Goal: Task Accomplishment & Management: Manage account settings

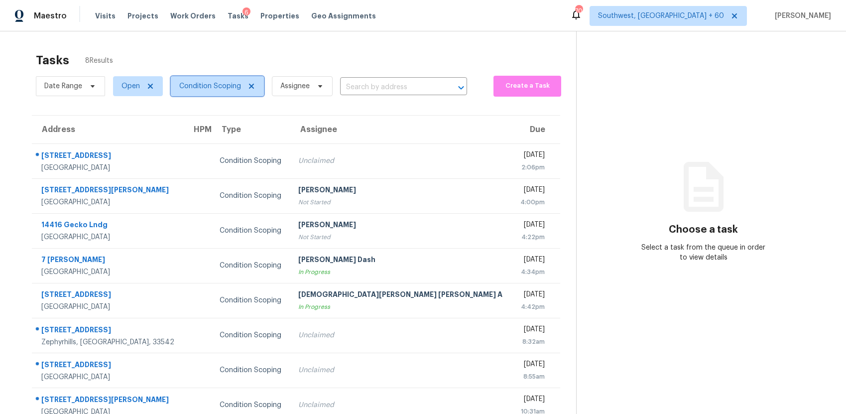
click at [203, 87] on span "Condition Scoping" at bounding box center [210, 86] width 62 height 10
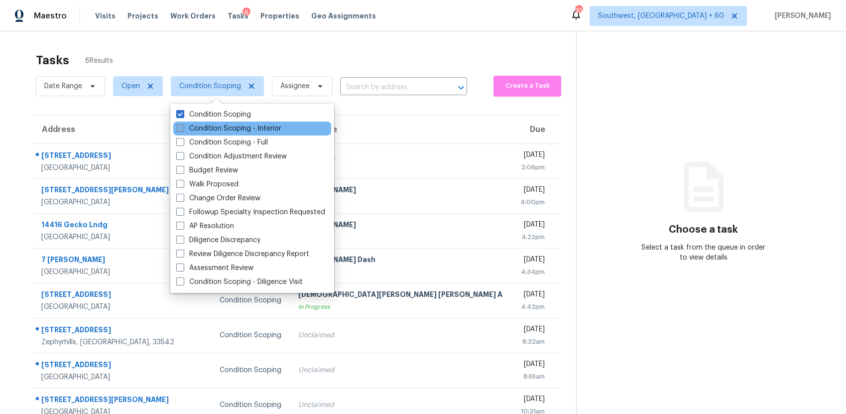
click at [237, 129] on label "Condition Scoping - Interior" at bounding box center [228, 128] width 105 height 10
click at [183, 129] on input "Condition Scoping - Interior" at bounding box center [179, 126] width 6 height 6
checkbox input "true"
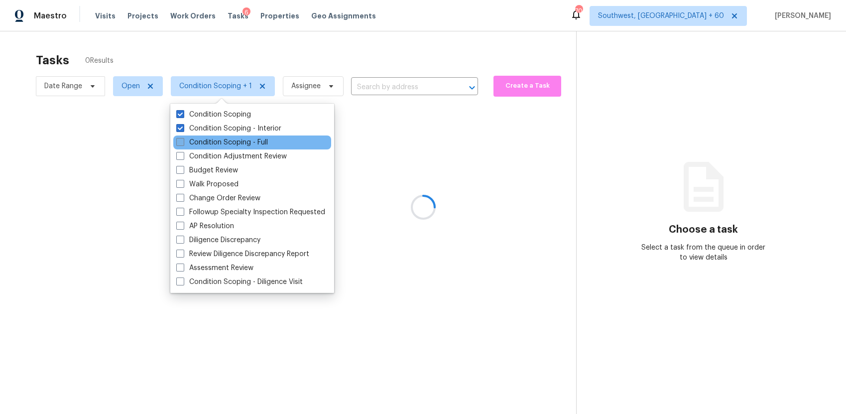
click at [239, 142] on label "Condition Scoping - Full" at bounding box center [222, 142] width 92 height 10
click at [183, 142] on input "Condition Scoping - Full" at bounding box center [179, 140] width 6 height 6
checkbox input "true"
click at [228, 41] on div at bounding box center [423, 207] width 846 height 414
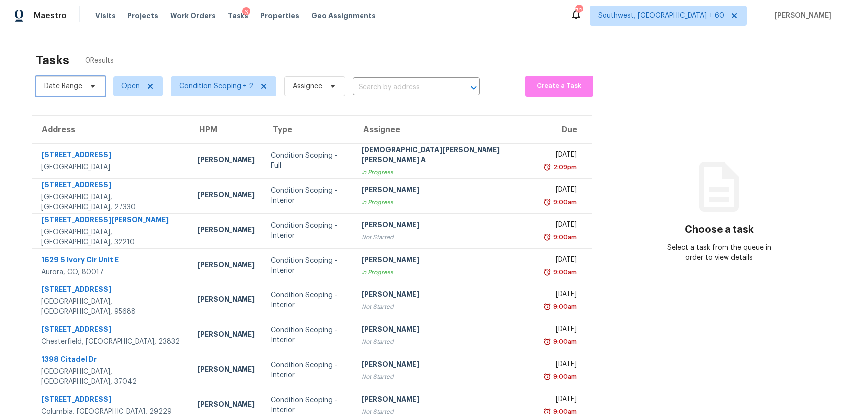
click at [82, 78] on span "Date Range" at bounding box center [70, 86] width 69 height 20
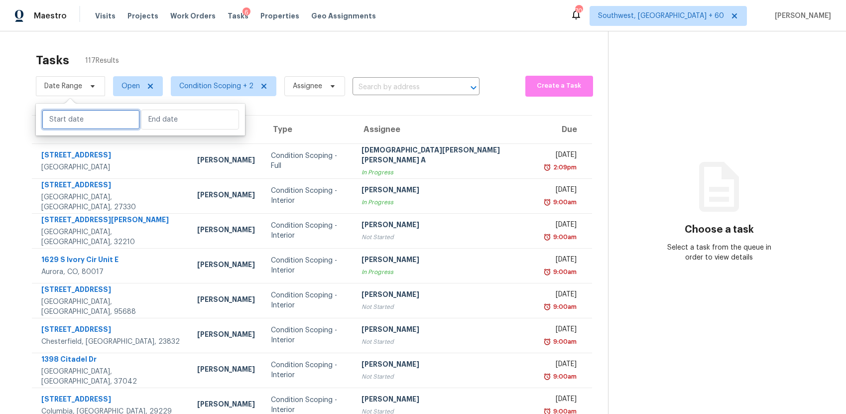
click at [91, 117] on input "text" at bounding box center [91, 119] width 98 height 20
select select "9"
select select "2025"
select select "10"
select select "2025"
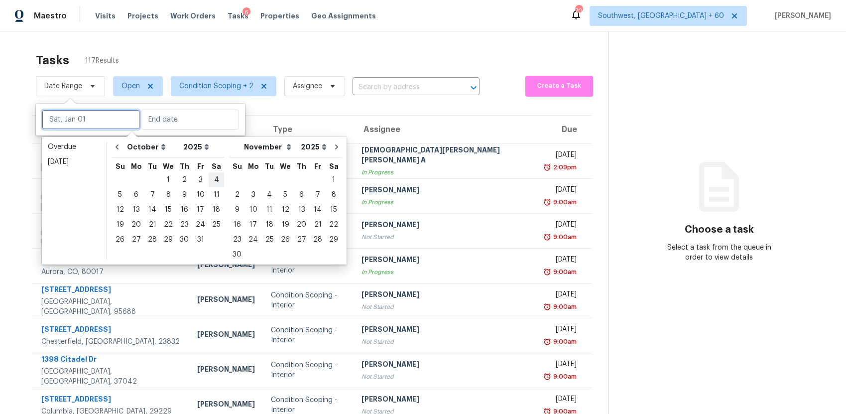
type input "Sat, Oct 04"
click at [148, 193] on div "7" at bounding box center [152, 195] width 16 height 14
type input "Tue, Oct 07"
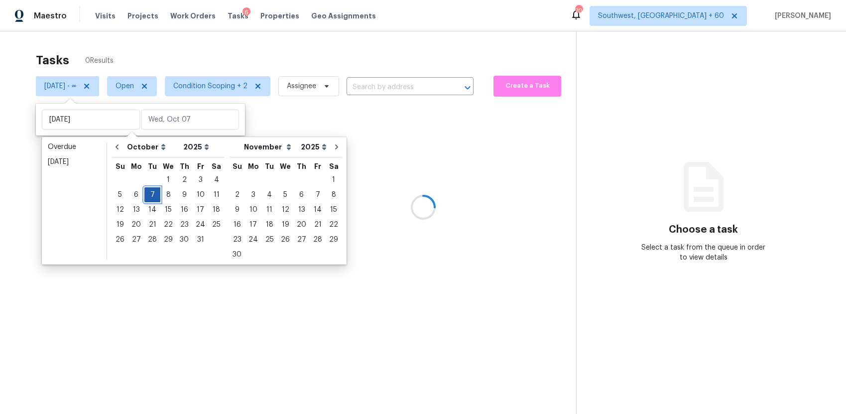
click at [148, 193] on div "7" at bounding box center [152, 195] width 16 height 14
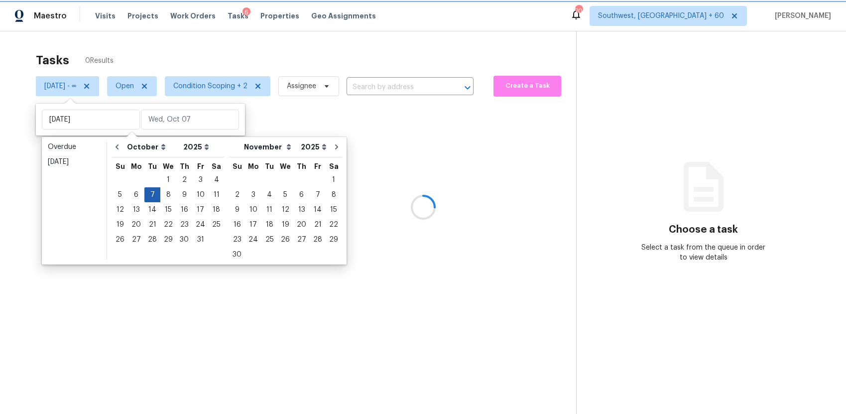
type input "Tue, Oct 07"
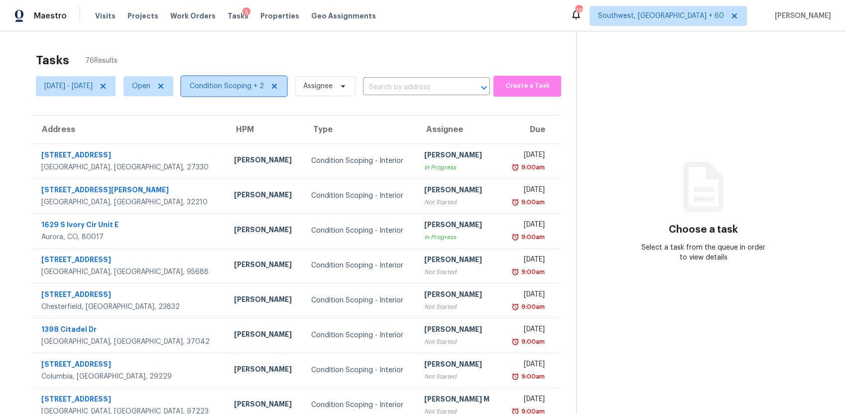
click at [261, 80] on span "Condition Scoping + 2" at bounding box center [234, 86] width 106 height 20
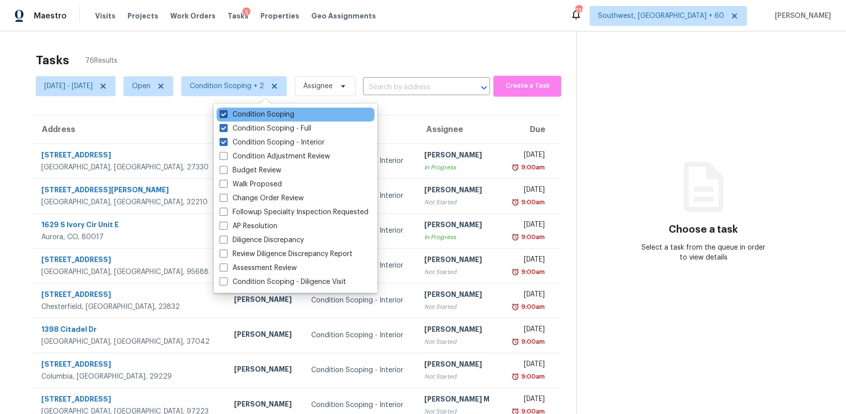
click at [271, 113] on label "Condition Scoping" at bounding box center [256, 114] width 75 height 10
click at [226, 113] on input "Condition Scoping" at bounding box center [222, 112] width 6 height 6
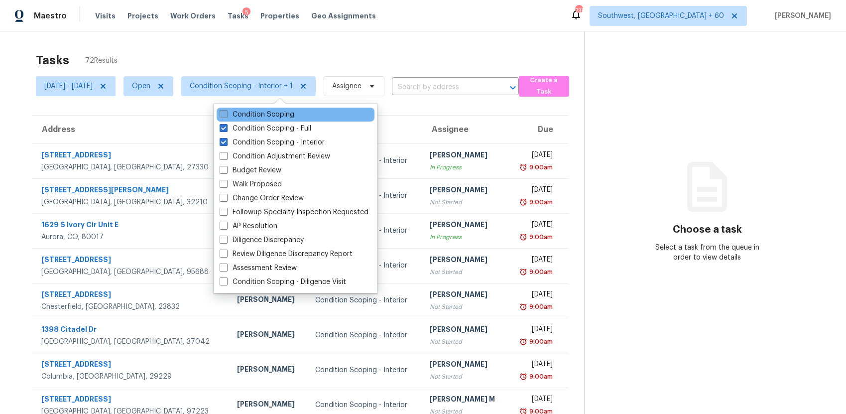
click at [270, 111] on label "Condition Scoping" at bounding box center [256, 114] width 75 height 10
click at [226, 111] on input "Condition Scoping" at bounding box center [222, 112] width 6 height 6
checkbox input "true"
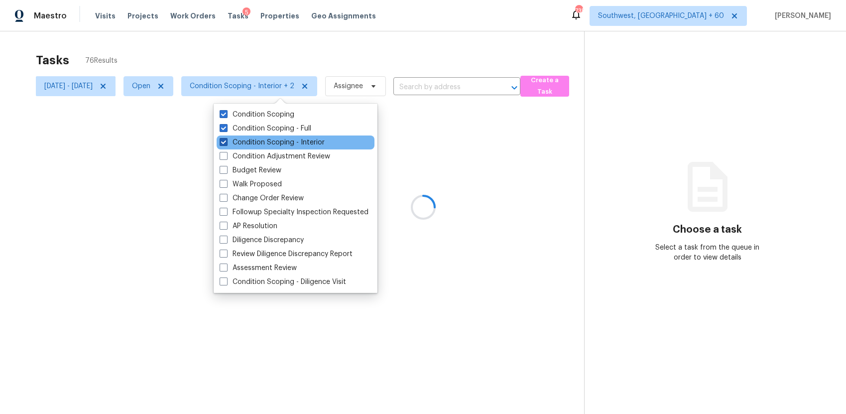
click at [291, 142] on label "Condition Scoping - Interior" at bounding box center [271, 142] width 105 height 10
click at [226, 142] on input "Condition Scoping - Interior" at bounding box center [222, 140] width 6 height 6
checkbox input "false"
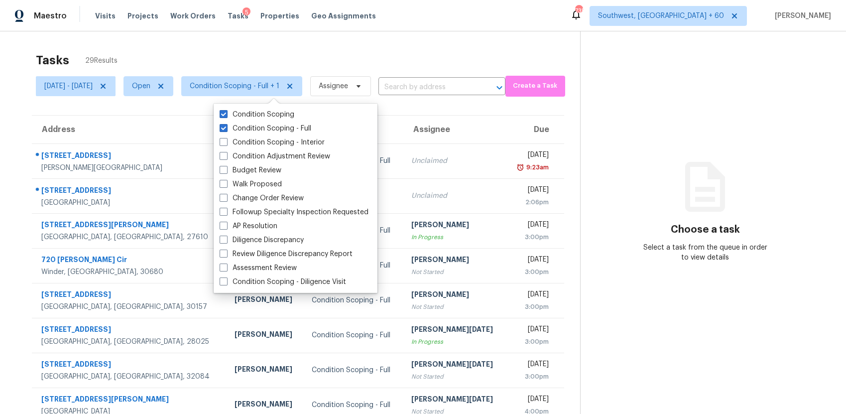
click at [468, 51] on div "Tasks 29 Results" at bounding box center [308, 60] width 544 height 26
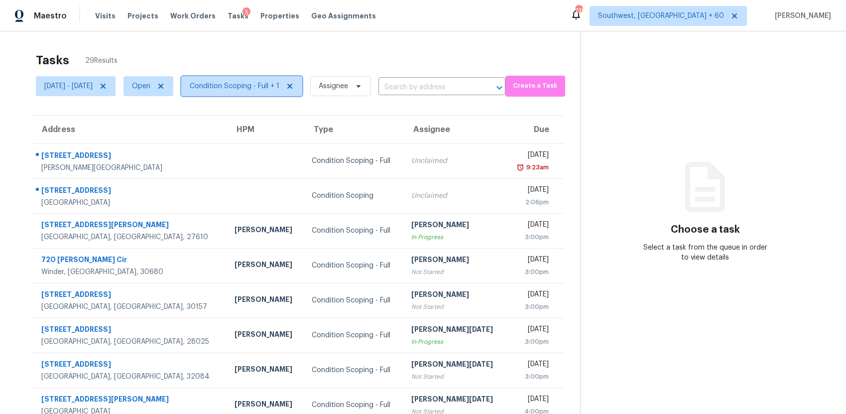
click at [255, 89] on span "Condition Scoping - Full + 1" at bounding box center [235, 86] width 90 height 10
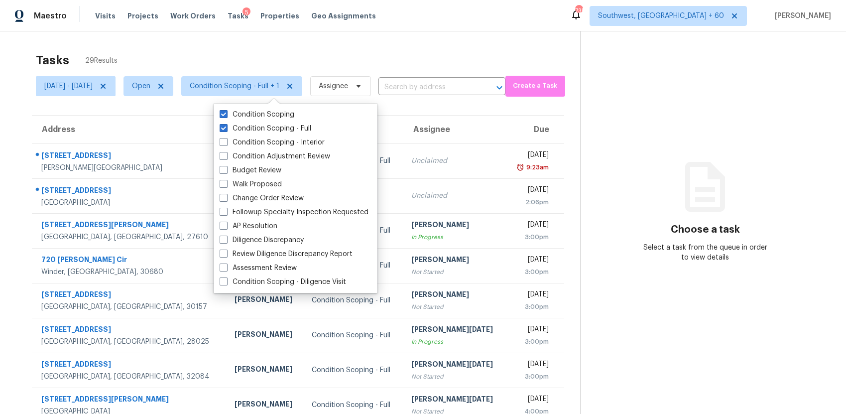
click at [395, 61] on div "Tasks 29 Results" at bounding box center [308, 60] width 544 height 26
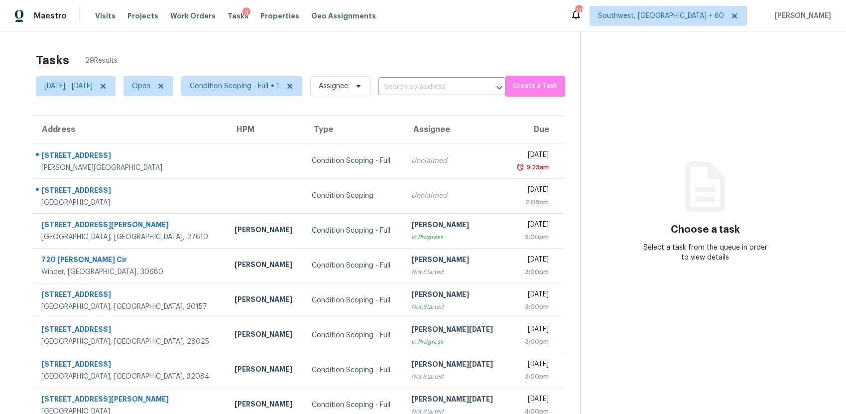
click at [336, 67] on div "Tasks 29 Results" at bounding box center [308, 60] width 544 height 26
click at [258, 84] on span "Condition Scoping - Full + 1" at bounding box center [235, 86] width 90 height 10
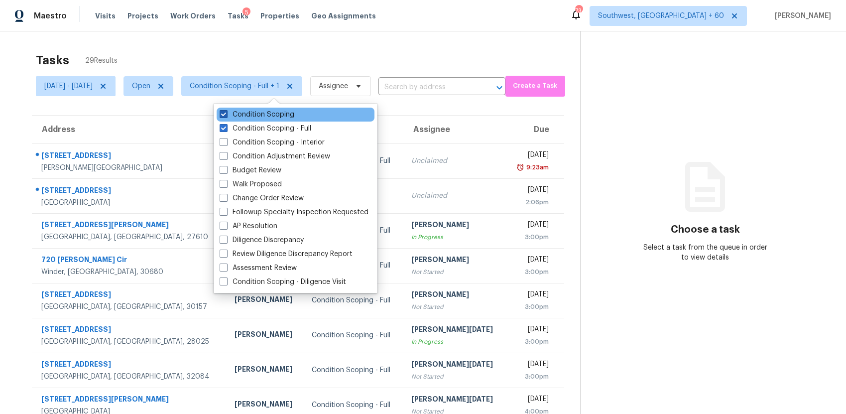
click at [280, 115] on label "Condition Scoping" at bounding box center [256, 114] width 75 height 10
click at [226, 115] on input "Condition Scoping" at bounding box center [222, 112] width 6 height 6
checkbox input "false"
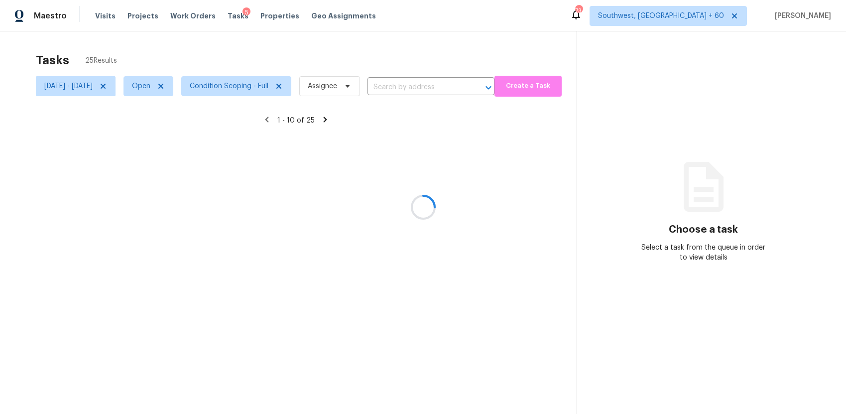
click at [331, 67] on div at bounding box center [423, 207] width 846 height 414
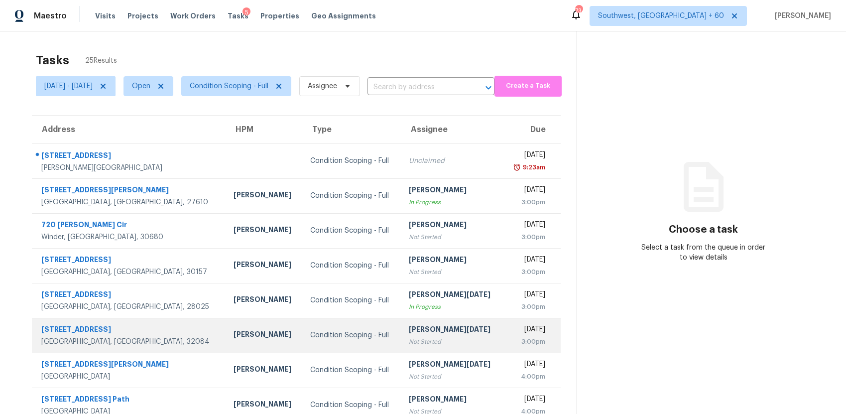
scroll to position [105, 0]
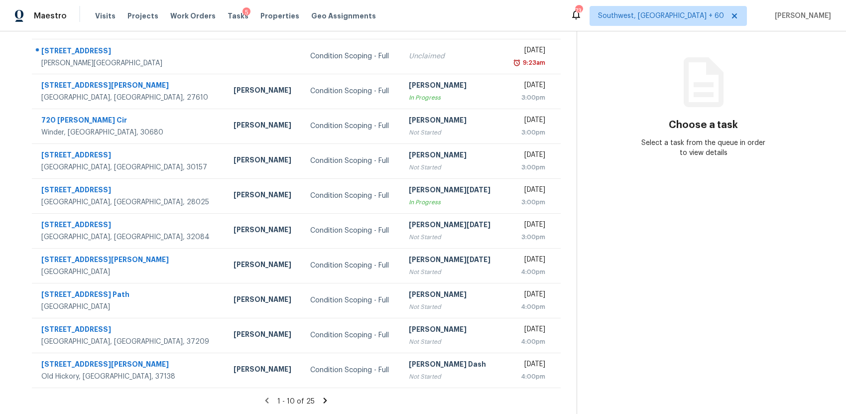
click at [327, 398] on icon at bounding box center [325, 399] width 3 height 5
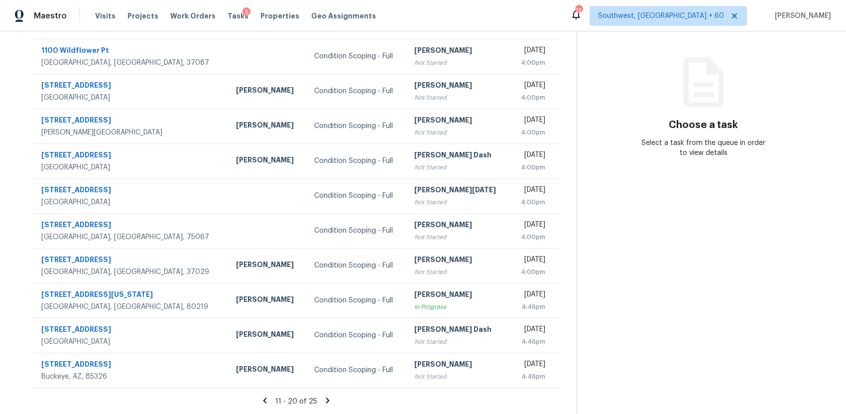
click at [327, 401] on icon at bounding box center [327, 400] width 9 height 9
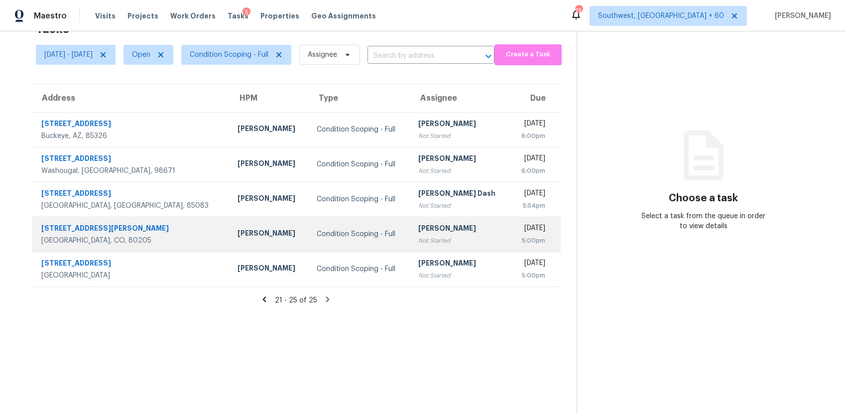
scroll to position [0, 0]
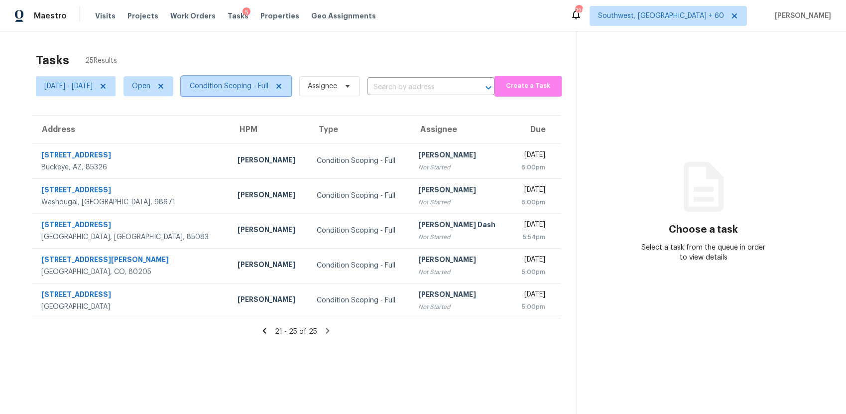
click at [235, 85] on span "Condition Scoping - Full" at bounding box center [229, 86] width 79 height 10
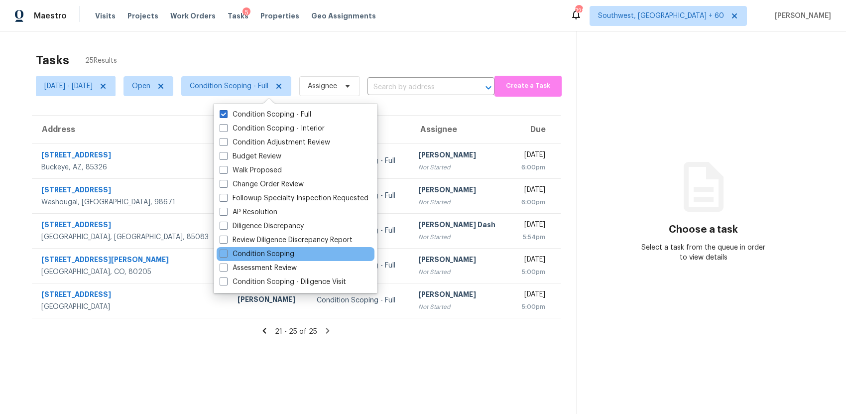
click at [285, 247] on div "Condition Scoping" at bounding box center [296, 254] width 158 height 14
click at [287, 252] on label "Condition Scoping" at bounding box center [256, 254] width 75 height 10
click at [226, 252] on input "Condition Scoping" at bounding box center [222, 252] width 6 height 6
checkbox input "true"
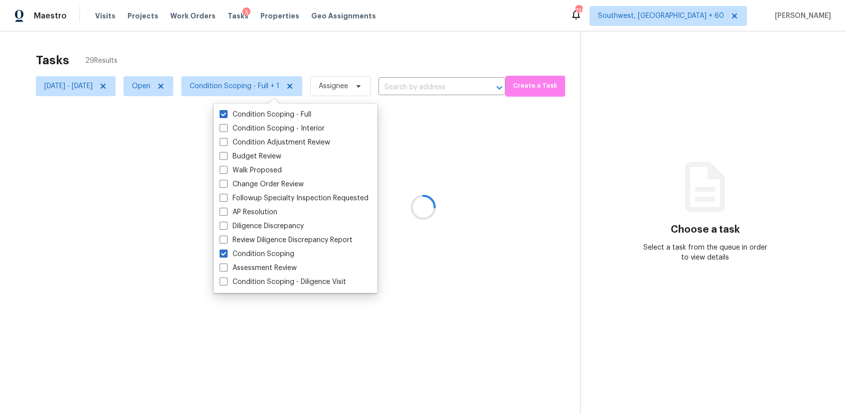
click at [313, 82] on div at bounding box center [423, 207] width 846 height 414
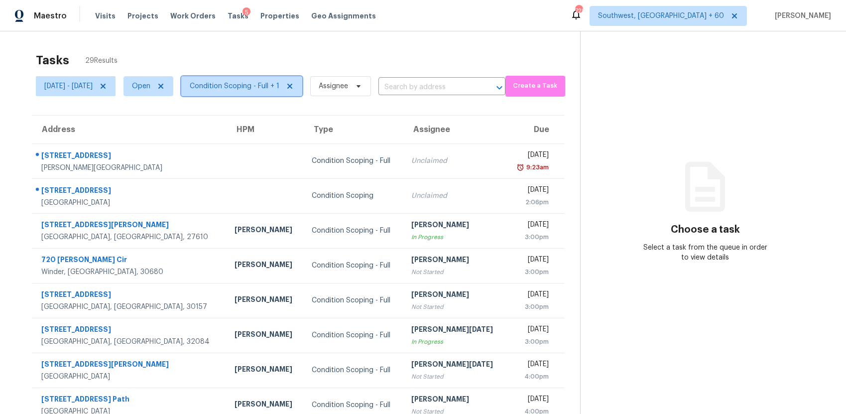
click at [279, 82] on span "Condition Scoping - Full + 1" at bounding box center [235, 86] width 90 height 10
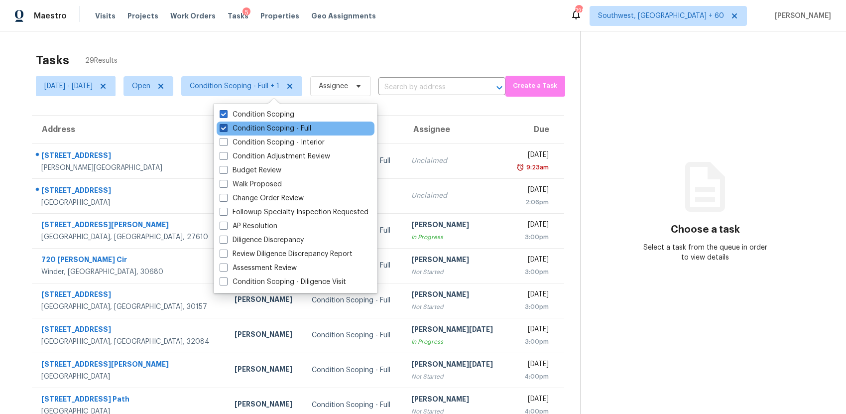
click at [290, 127] on label "Condition Scoping - Full" at bounding box center [265, 128] width 92 height 10
click at [226, 127] on input "Condition Scoping - Full" at bounding box center [222, 126] width 6 height 6
checkbox input "false"
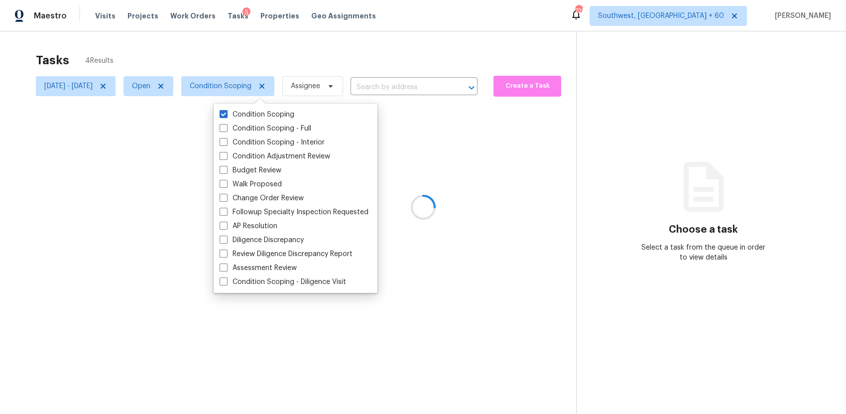
click at [282, 46] on div at bounding box center [423, 207] width 846 height 414
